Goal: Information Seeking & Learning: Find specific fact

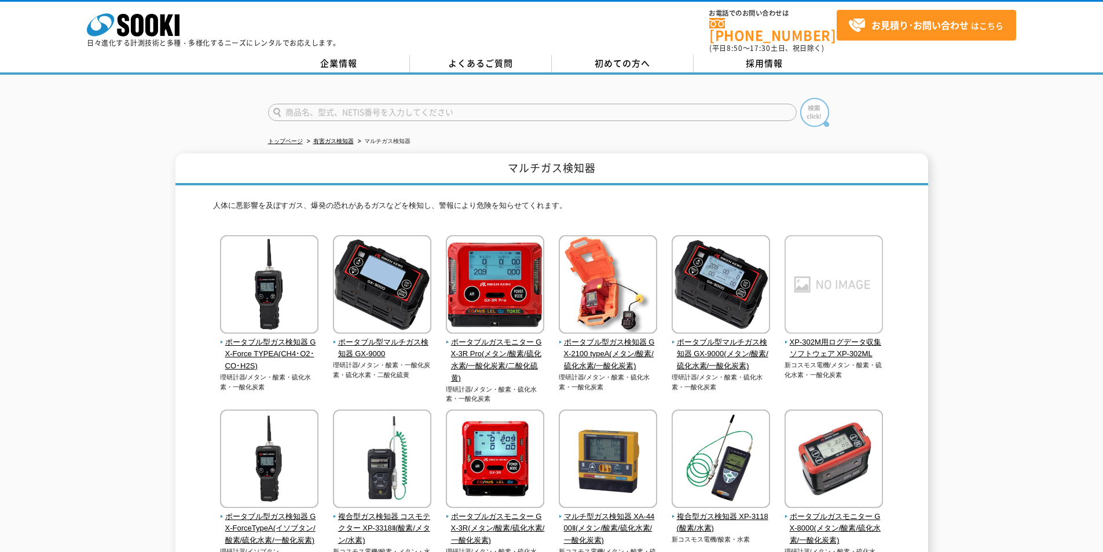
click at [805, 113] on img at bounding box center [814, 112] width 29 height 29
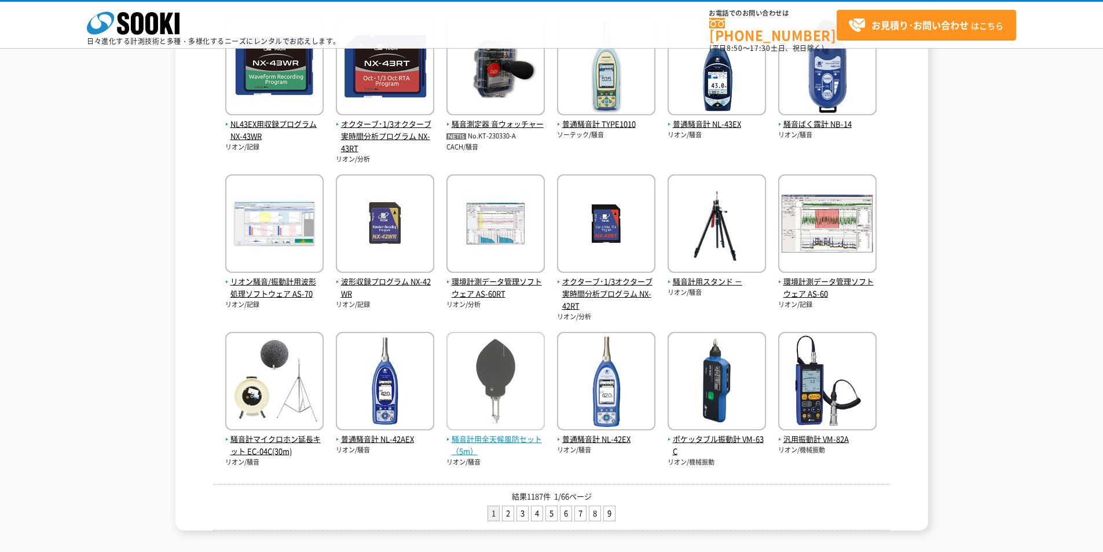
scroll to position [414, 0]
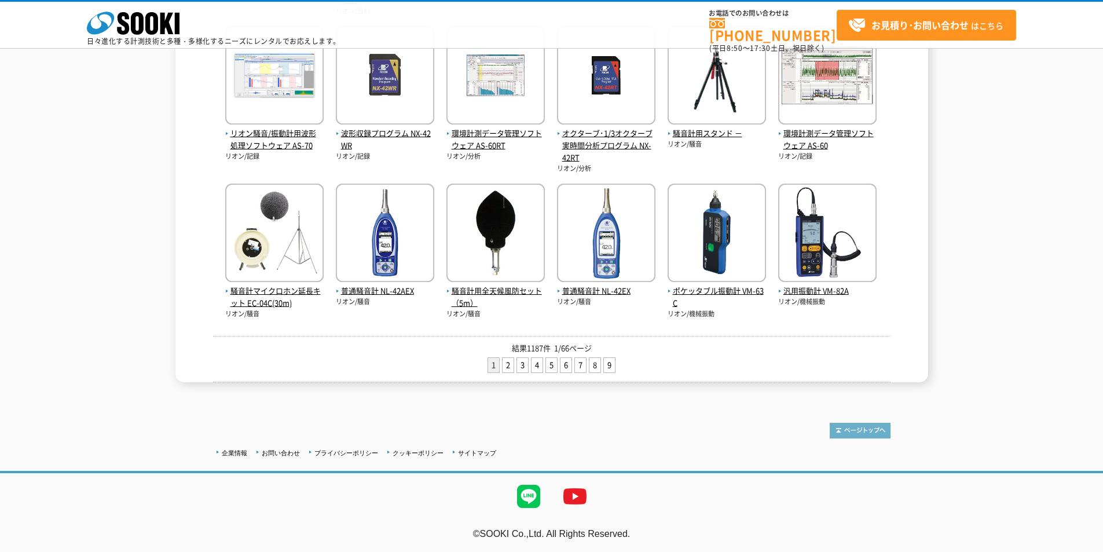
click at [872, 431] on img at bounding box center [859, 431] width 61 height 16
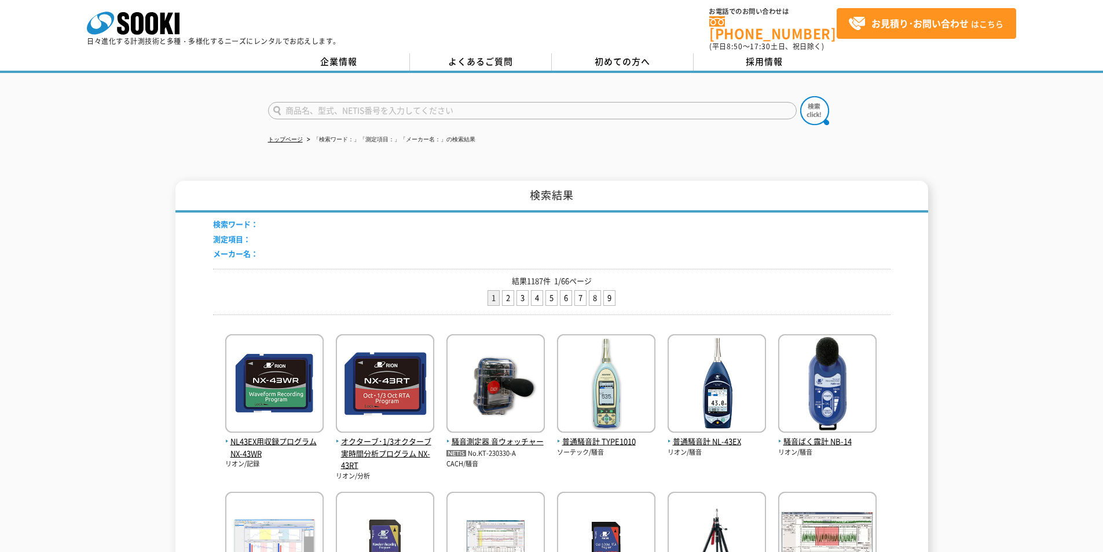
scroll to position [1, 0]
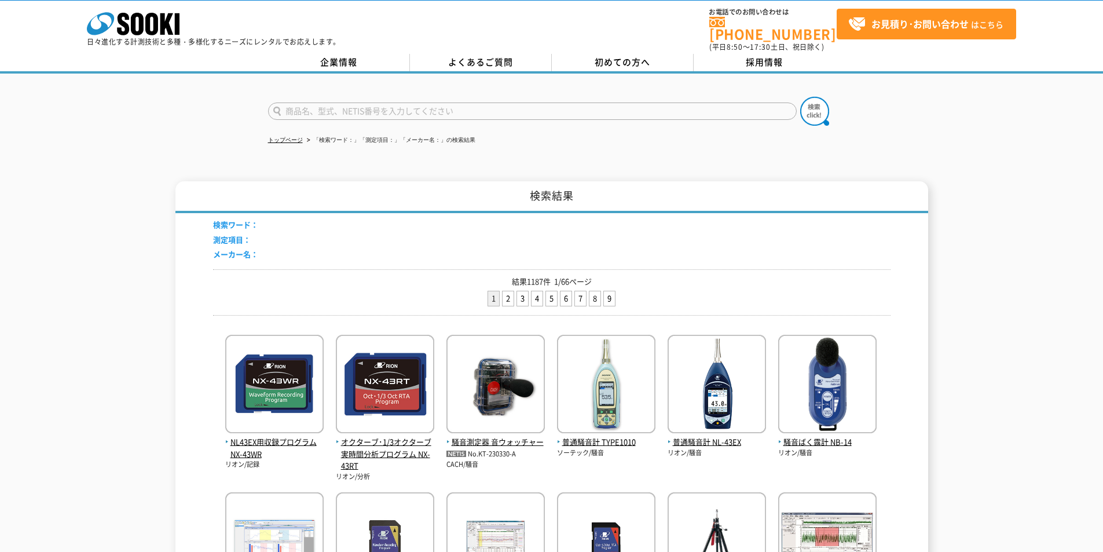
click at [529, 112] on input "text" at bounding box center [532, 110] width 528 height 17
type input "xp-3340"
click at [800, 97] on button at bounding box center [814, 111] width 29 height 29
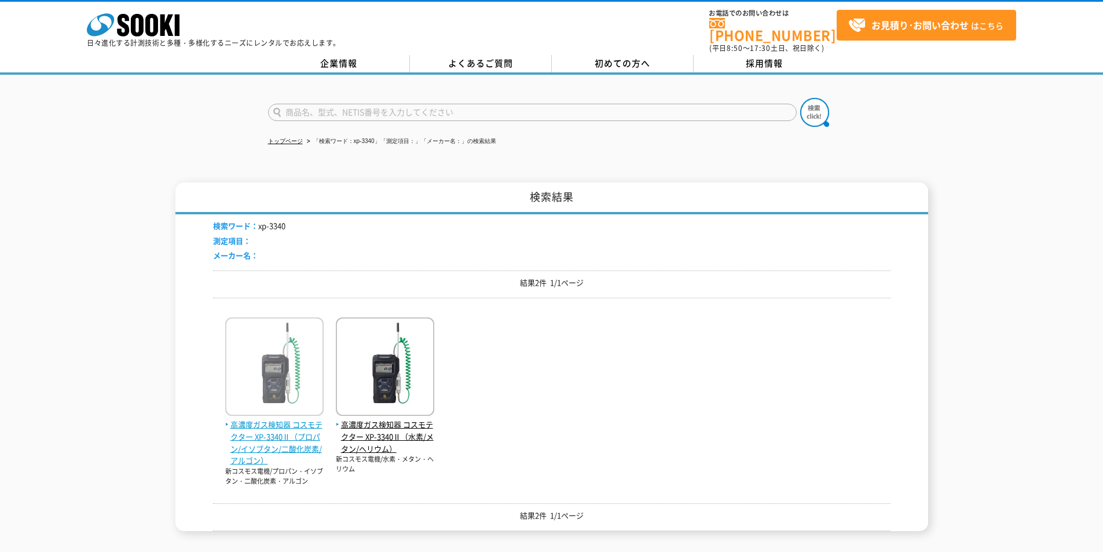
click at [287, 352] on img at bounding box center [274, 367] width 98 height 101
